Goal: Transaction & Acquisition: Purchase product/service

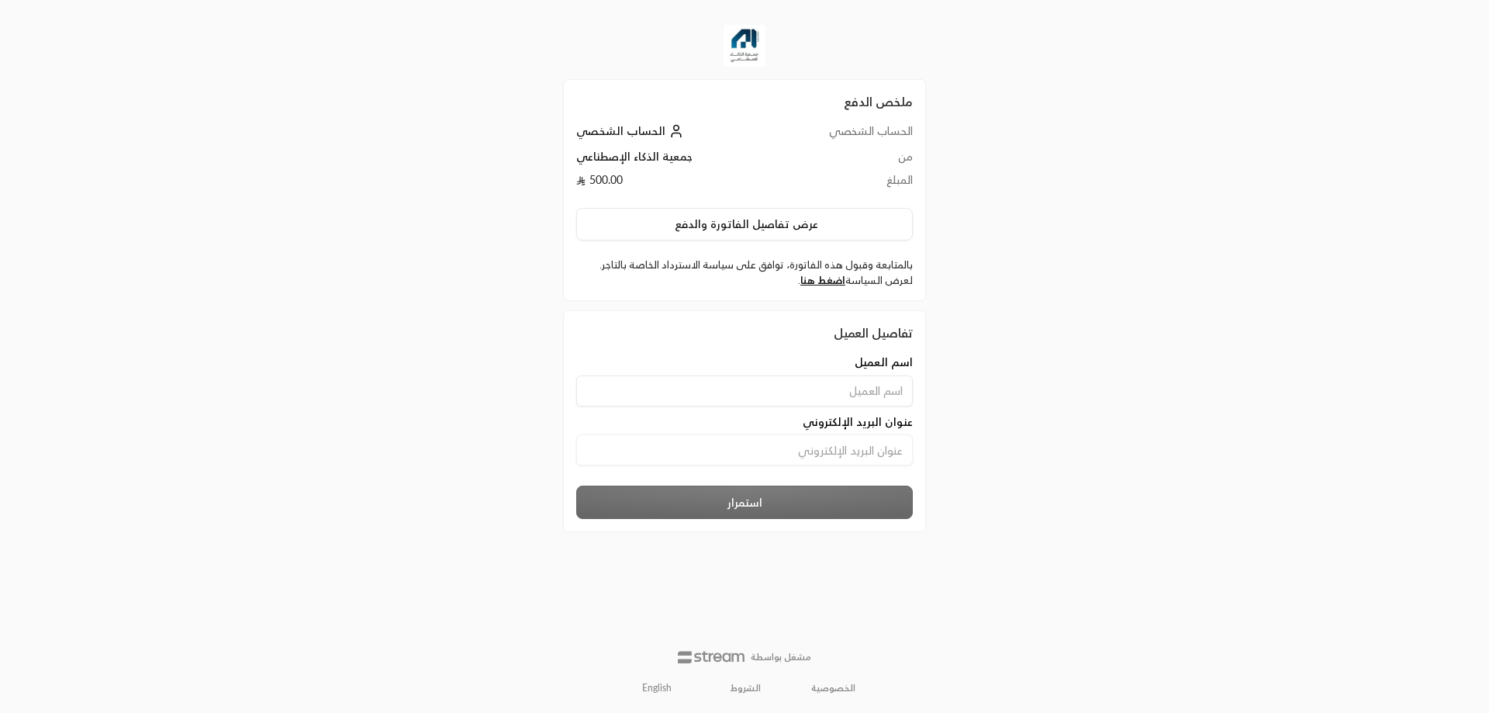
click at [618, 178] on td "500.00" at bounding box center [673, 183] width 195 height 23
click at [645, 184] on td "500.00" at bounding box center [673, 183] width 195 height 23
